Goal: Task Accomplishment & Management: Use online tool/utility

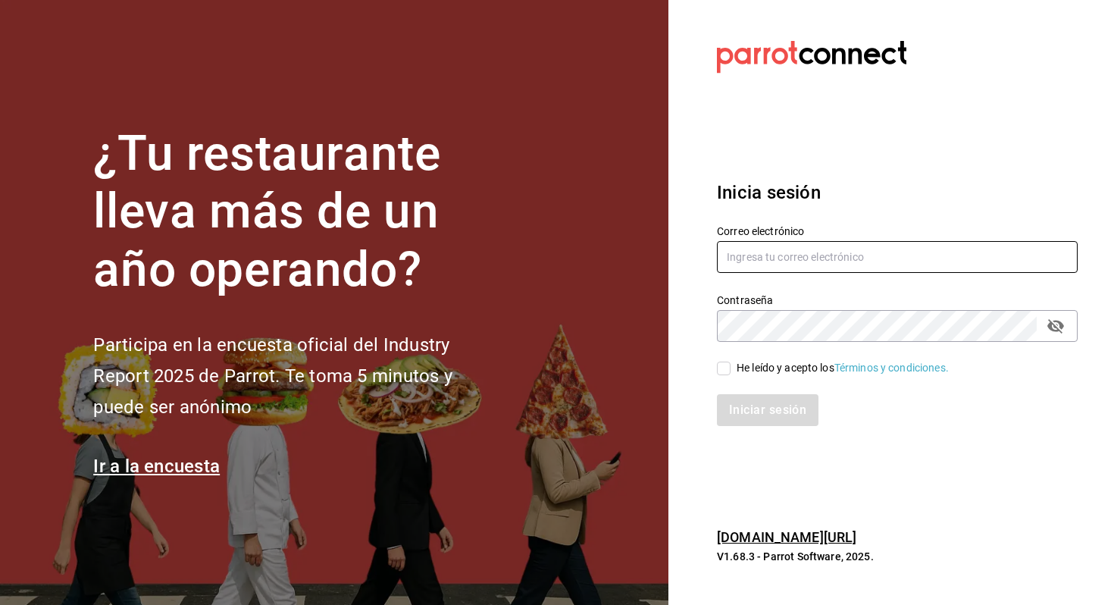
click at [825, 263] on input "text" at bounding box center [897, 257] width 361 height 32
type input "allanmorletaguirre@gmail.com"
click at [744, 368] on div "He leído y acepto los Términos y condiciones." at bounding box center [843, 368] width 212 height 16
click at [731, 368] on input "He leído y acepto los Términos y condiciones." at bounding box center [724, 368] width 14 height 14
checkbox input "true"
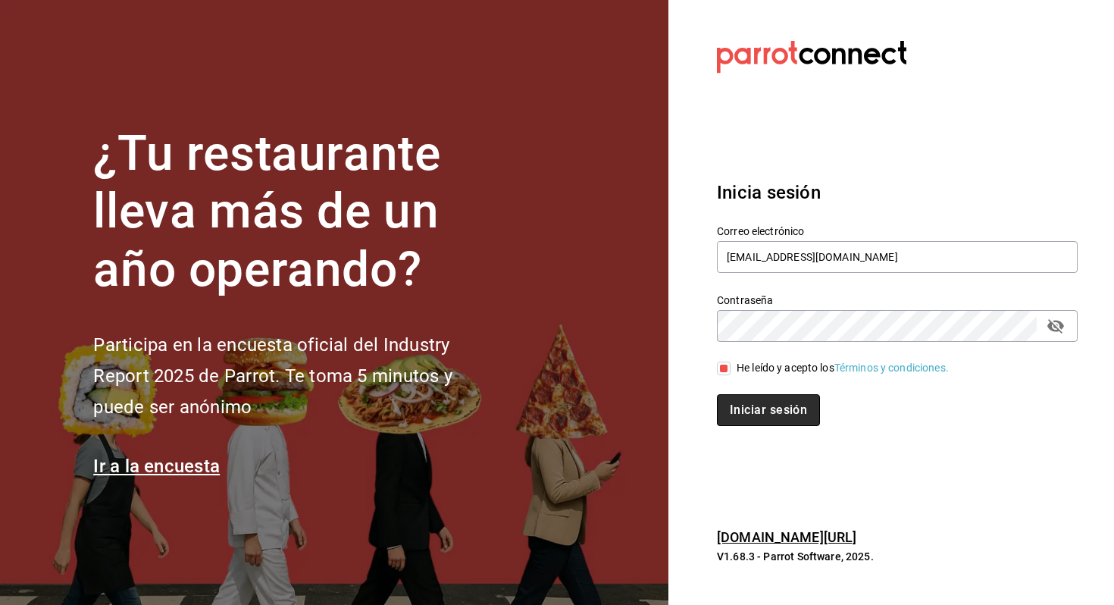
click at [749, 401] on button "Iniciar sesión" at bounding box center [768, 410] width 103 height 32
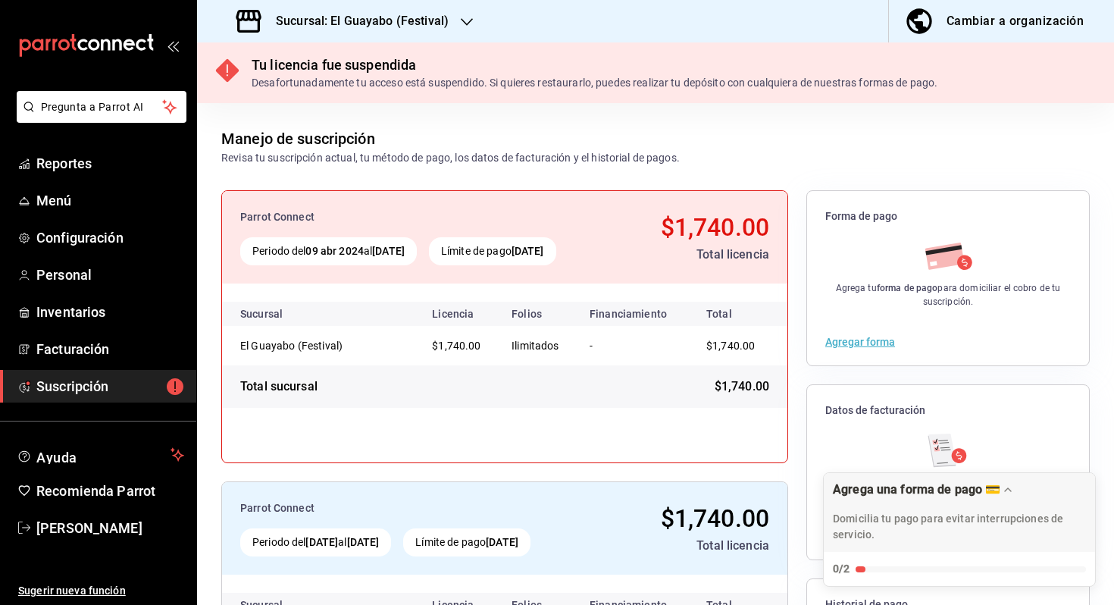
click at [402, 33] on div "Sucursal: El Guayabo (Festival)" at bounding box center [344, 21] width 270 height 42
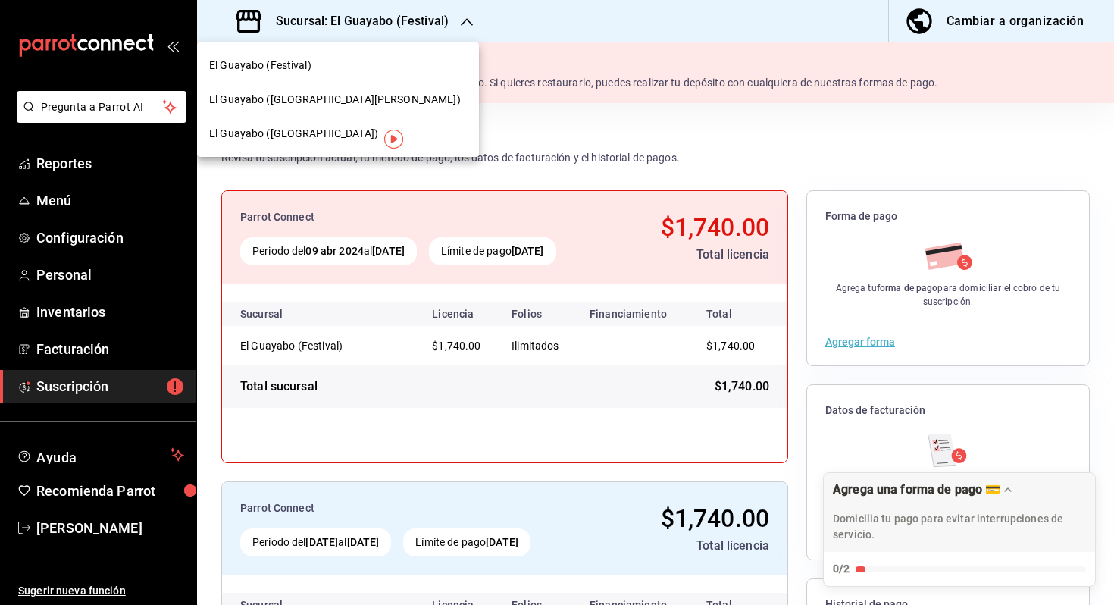
click at [338, 105] on div "El Guayabo ([GEOGRAPHIC_DATA][PERSON_NAME])" at bounding box center [338, 100] width 258 height 16
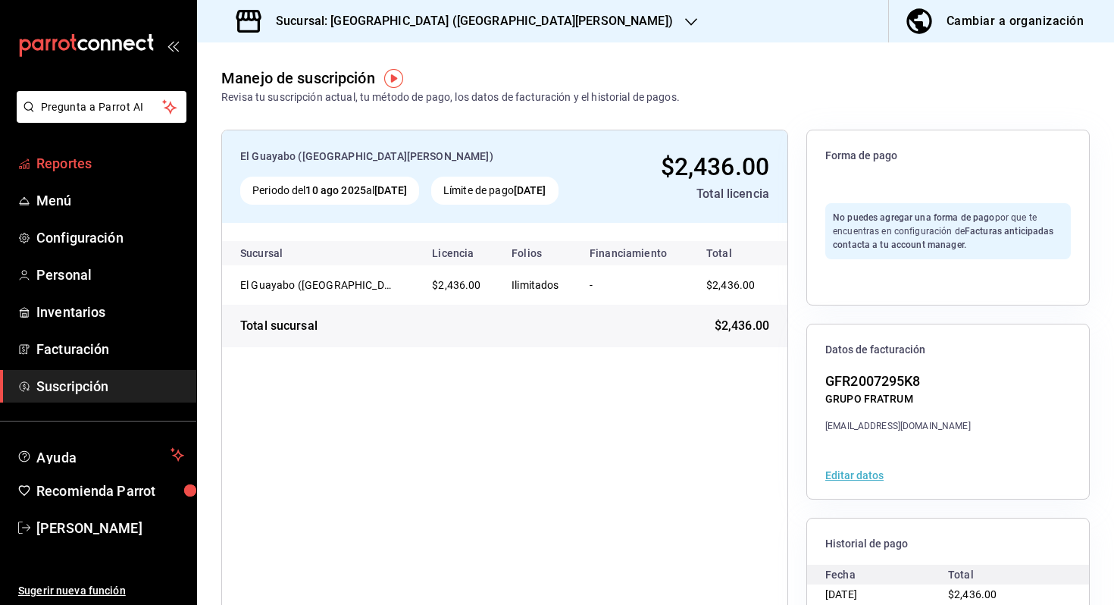
click at [93, 158] on span "Reportes" at bounding box center [110, 163] width 148 height 20
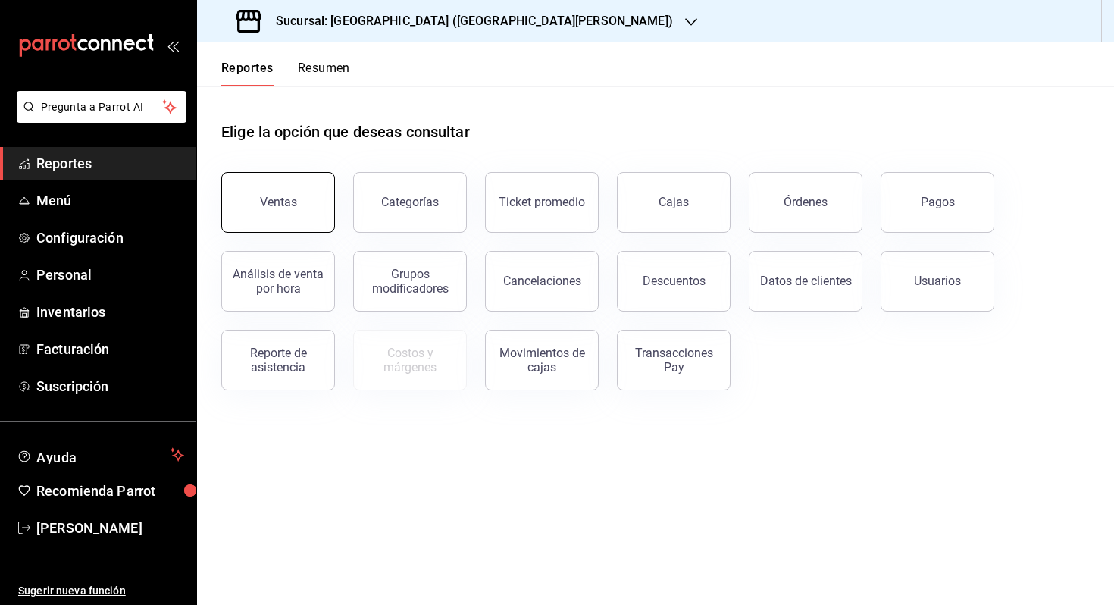
click at [285, 218] on button "Ventas" at bounding box center [278, 202] width 114 height 61
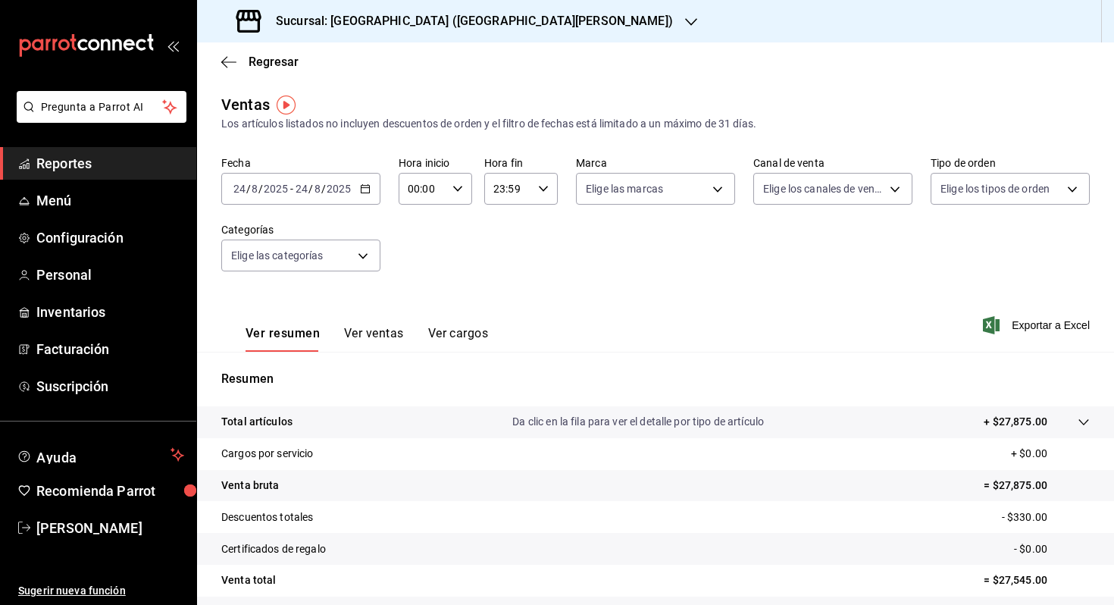
click at [344, 189] on input "2025" at bounding box center [339, 189] width 26 height 12
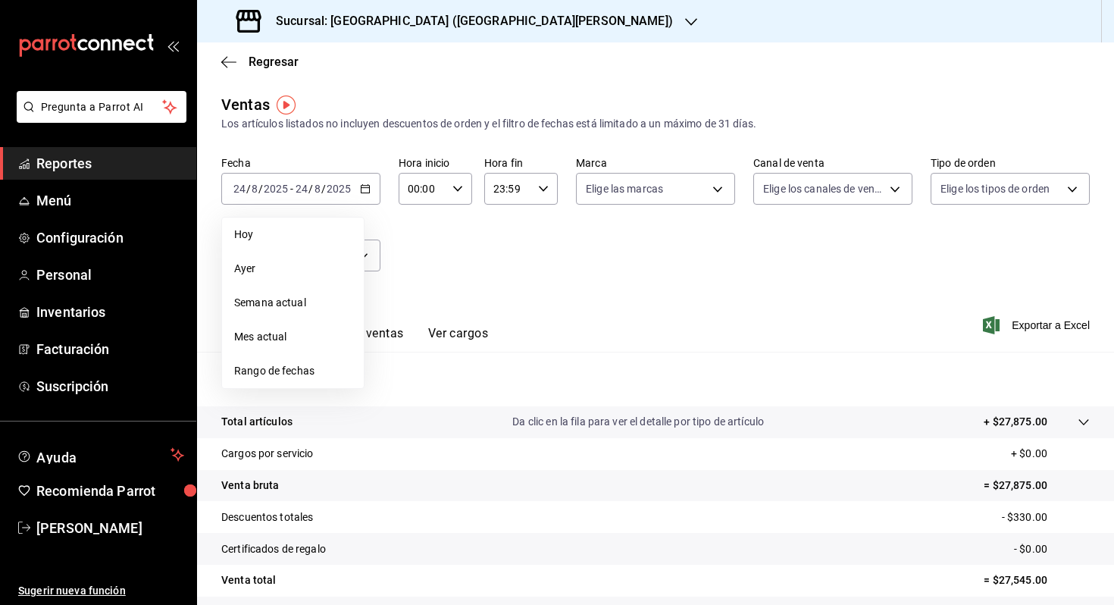
click at [322, 373] on span "Rango de fechas" at bounding box center [292, 371] width 117 height 16
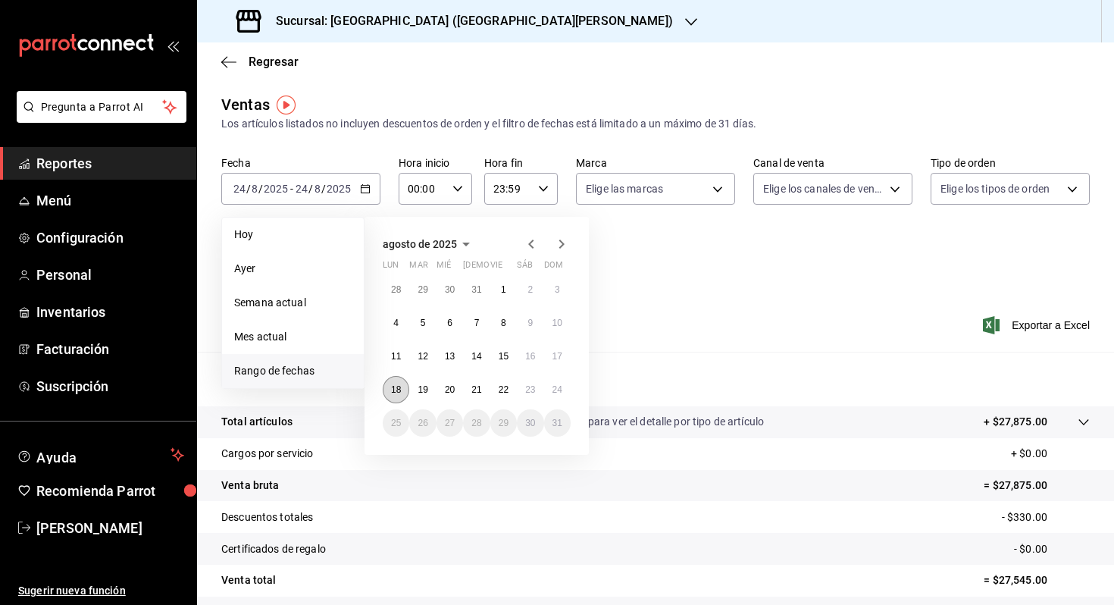
click at [399, 386] on abbr "18" at bounding box center [396, 389] width 10 height 11
click at [412, 388] on button "19" at bounding box center [422, 389] width 27 height 27
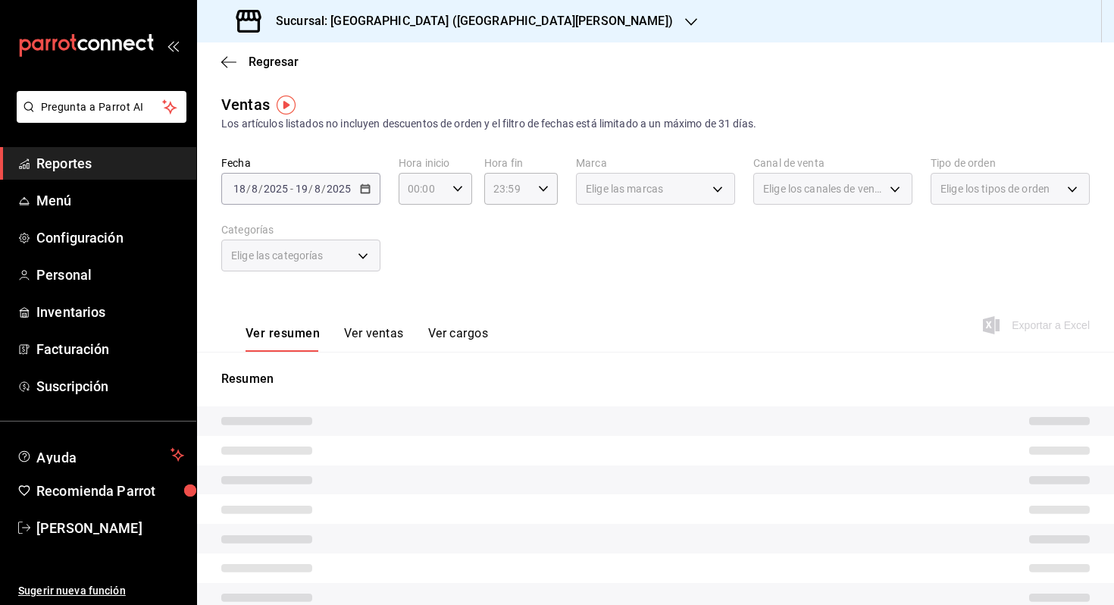
click at [607, 299] on div "Ver resumen Ver ventas Ver cargos Exportar a Excel" at bounding box center [655, 321] width 917 height 62
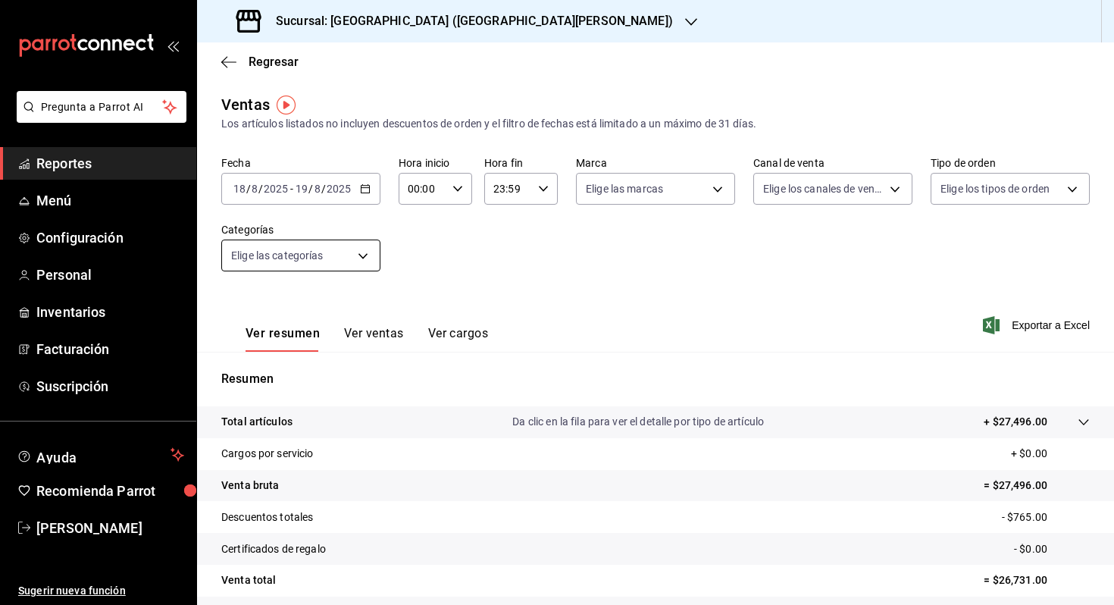
click at [318, 247] on body "Pregunta a Parrot AI Reportes Menú Configuración Personal Inventarios Facturaci…" at bounding box center [557, 302] width 1114 height 605
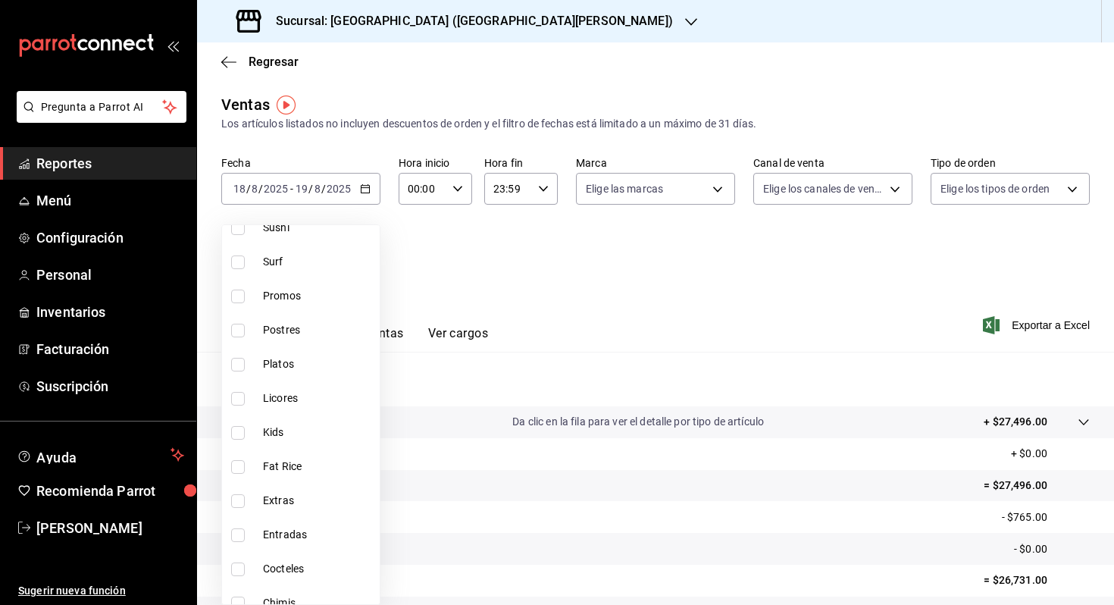
scroll to position [322, 0]
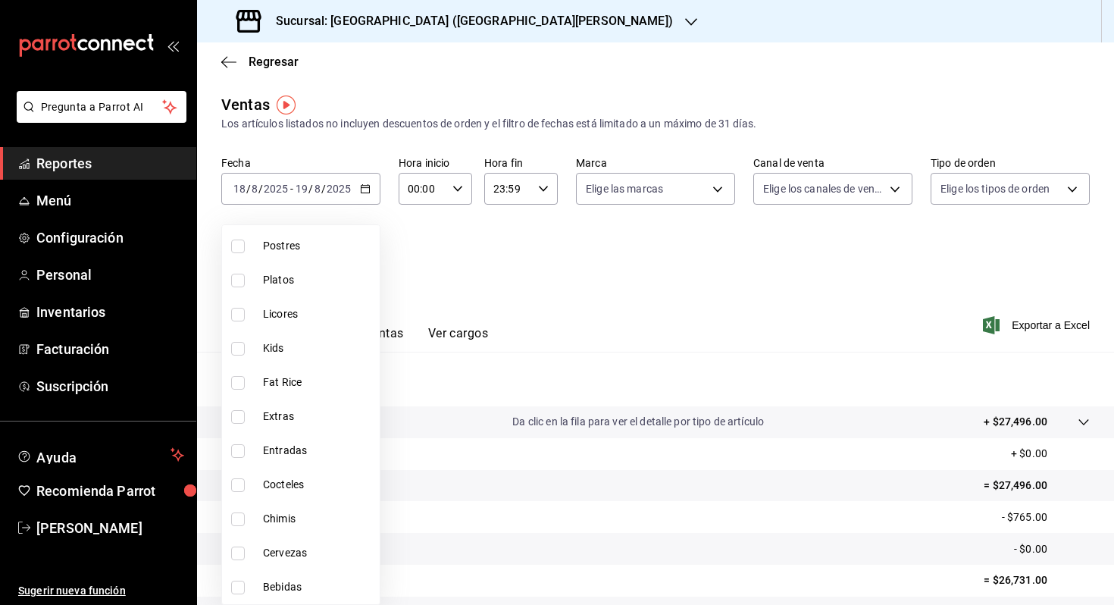
click at [293, 556] on span "Cervezas" at bounding box center [318, 553] width 111 height 16
type input "c2ec18ac-f273-491f-b4c4-c83af2c79797"
checkbox input "true"
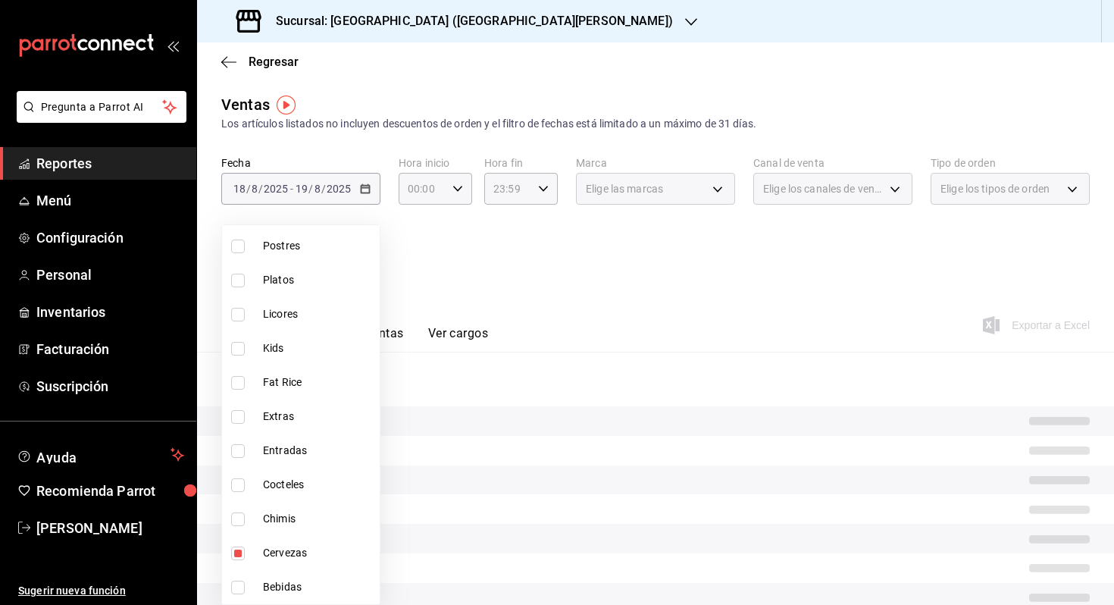
click at [287, 580] on span "Bebidas" at bounding box center [318, 587] width 111 height 16
type input "c2ec18ac-f273-491f-b4c4-c83af2c79797,61595082-918d-460f-a649-eacf2ddbe732"
checkbox input "true"
click at [567, 314] on div at bounding box center [557, 302] width 1114 height 605
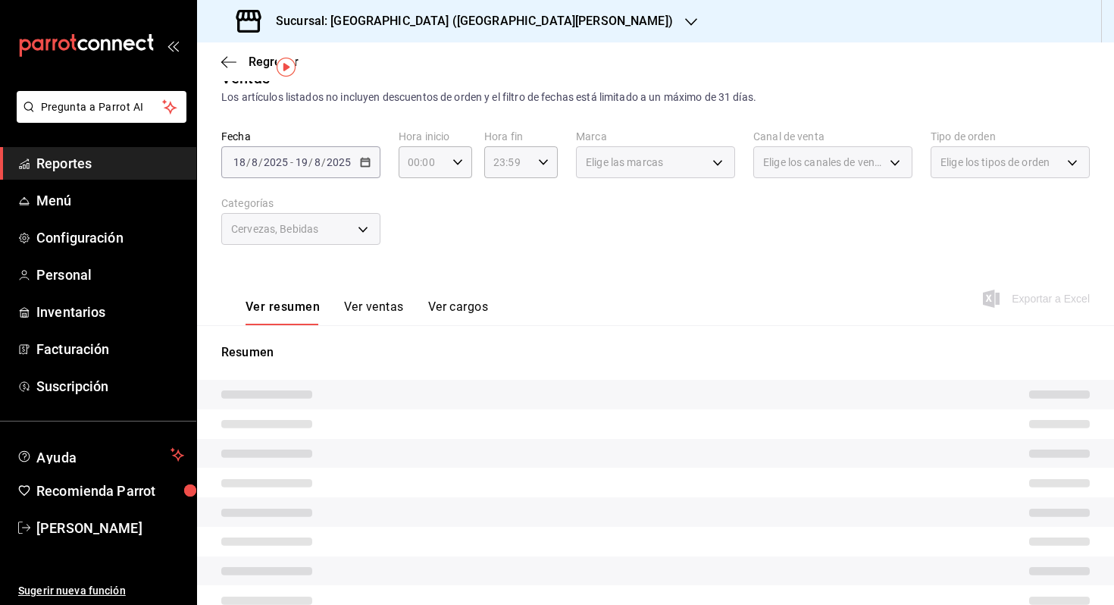
scroll to position [69, 0]
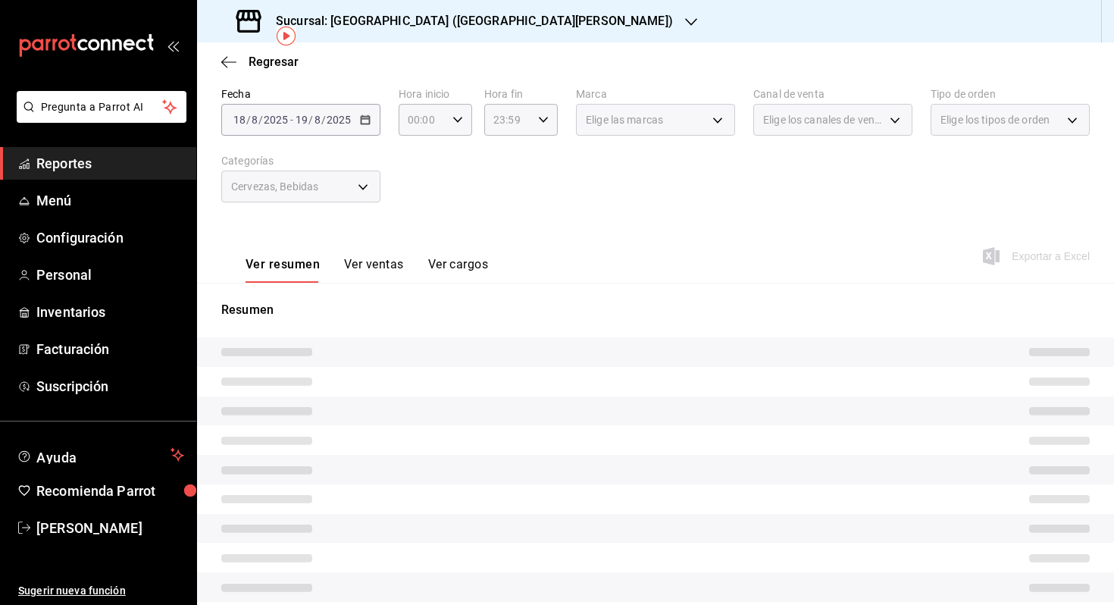
click at [355, 277] on button "Ver ventas" at bounding box center [374, 270] width 60 height 26
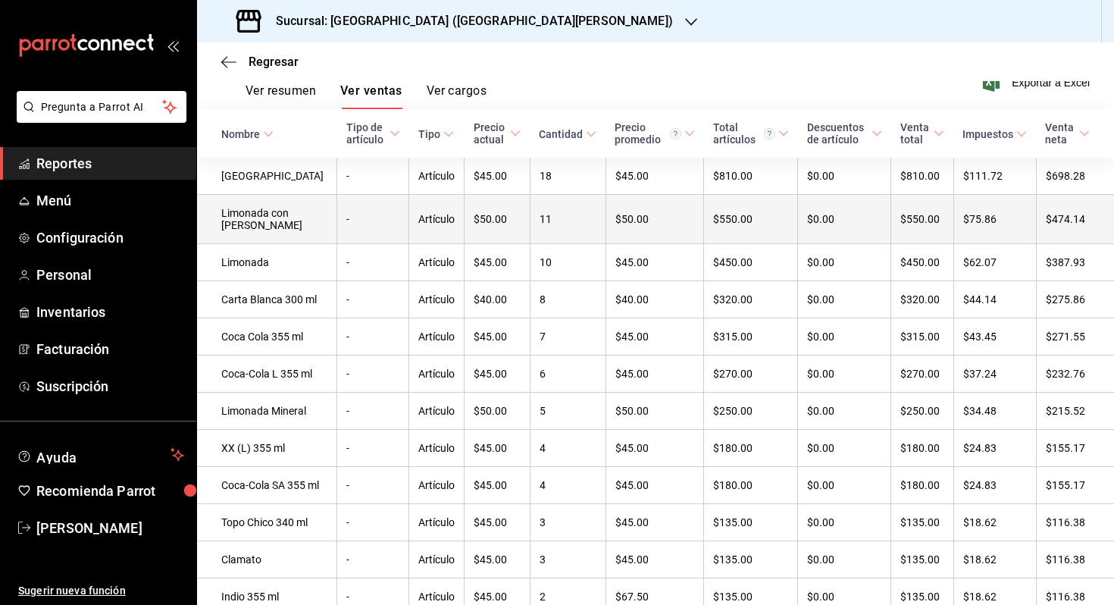
scroll to position [230, 0]
